Goal: Task Accomplishment & Management: Use online tool/utility

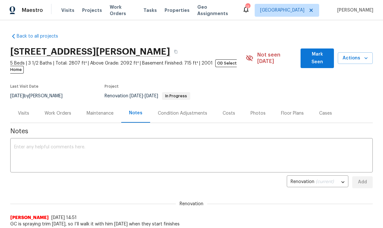
scroll to position [-1, 0]
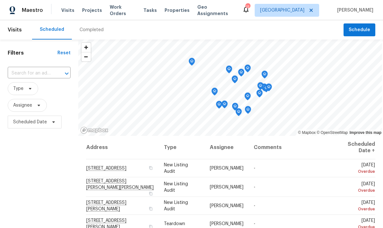
scroll to position [26, 0]
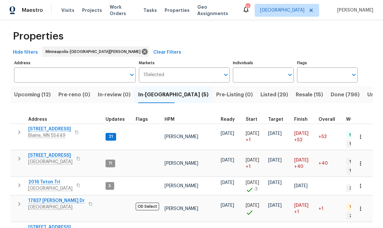
scroll to position [4, 0]
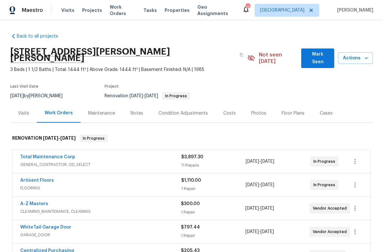
click at [356, 55] on span "Actions" at bounding box center [355, 58] width 24 height 8
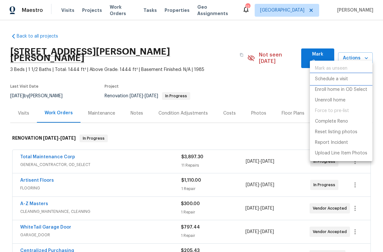
click at [319, 79] on p "Schedule a visit" at bounding box center [331, 79] width 33 height 7
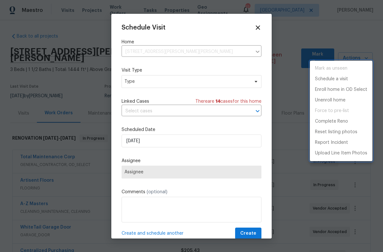
click at [128, 88] on div at bounding box center [191, 126] width 383 height 252
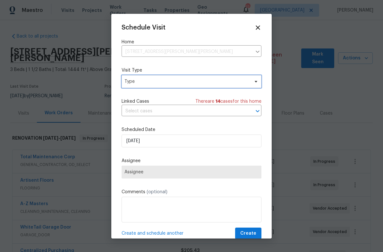
click at [134, 82] on span "Type" at bounding box center [186, 81] width 125 height 6
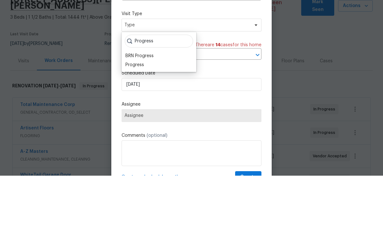
type input "Progress"
click at [131, 114] on div "Progress" at bounding box center [134, 117] width 19 height 6
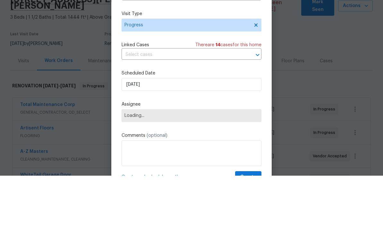
scroll to position [26, 0]
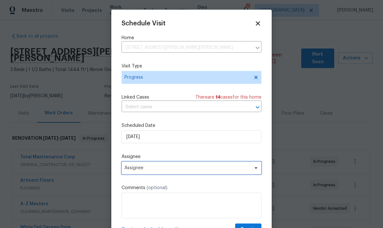
click at [130, 172] on span "Assignee" at bounding box center [192, 167] width 140 height 13
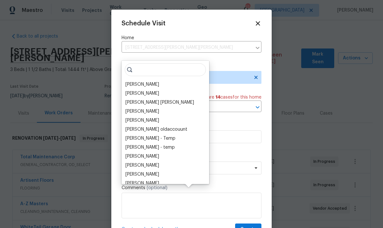
click at [133, 81] on div "[PERSON_NAME]" at bounding box center [142, 84] width 34 height 6
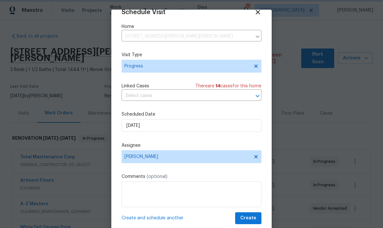
scroll to position [13, 0]
click at [249, 216] on span "Create" at bounding box center [248, 218] width 16 height 8
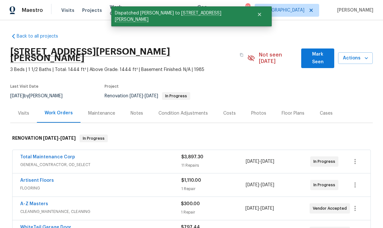
scroll to position [0, 0]
